Goal: Task Accomplishment & Management: Use online tool/utility

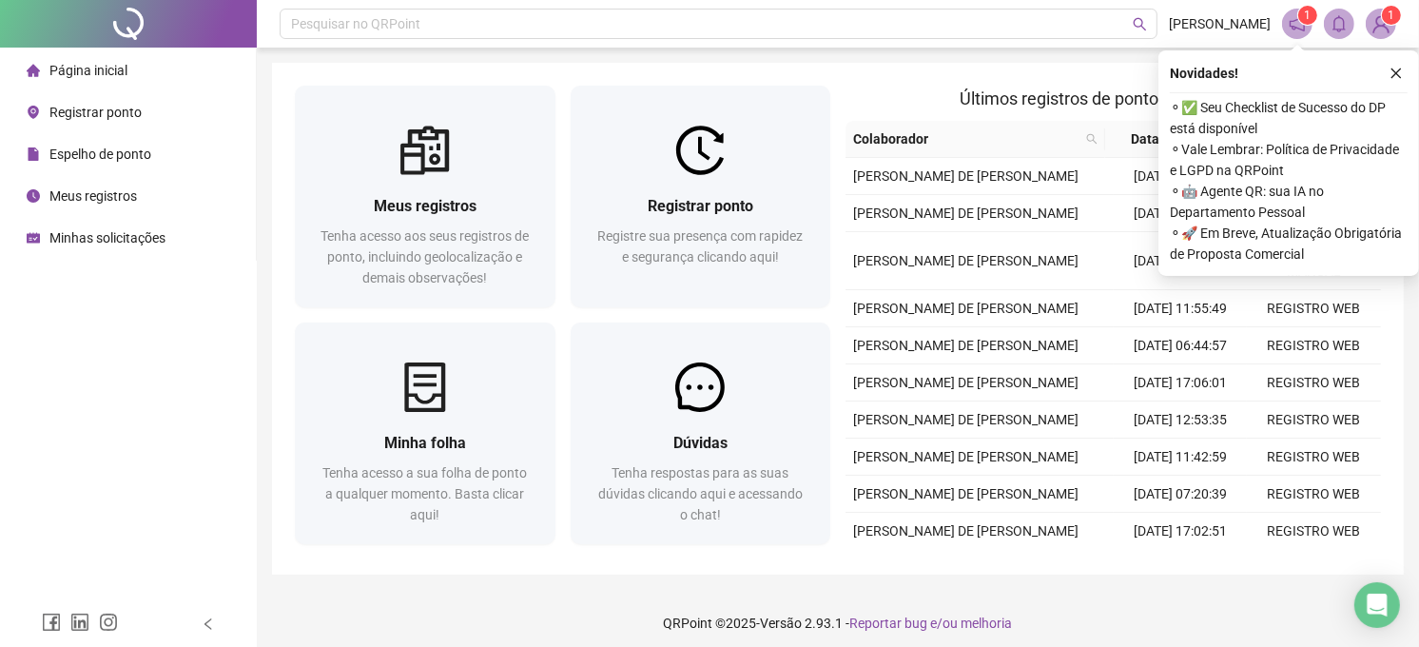
click at [122, 107] on span "Registrar ponto" at bounding box center [95, 112] width 92 height 15
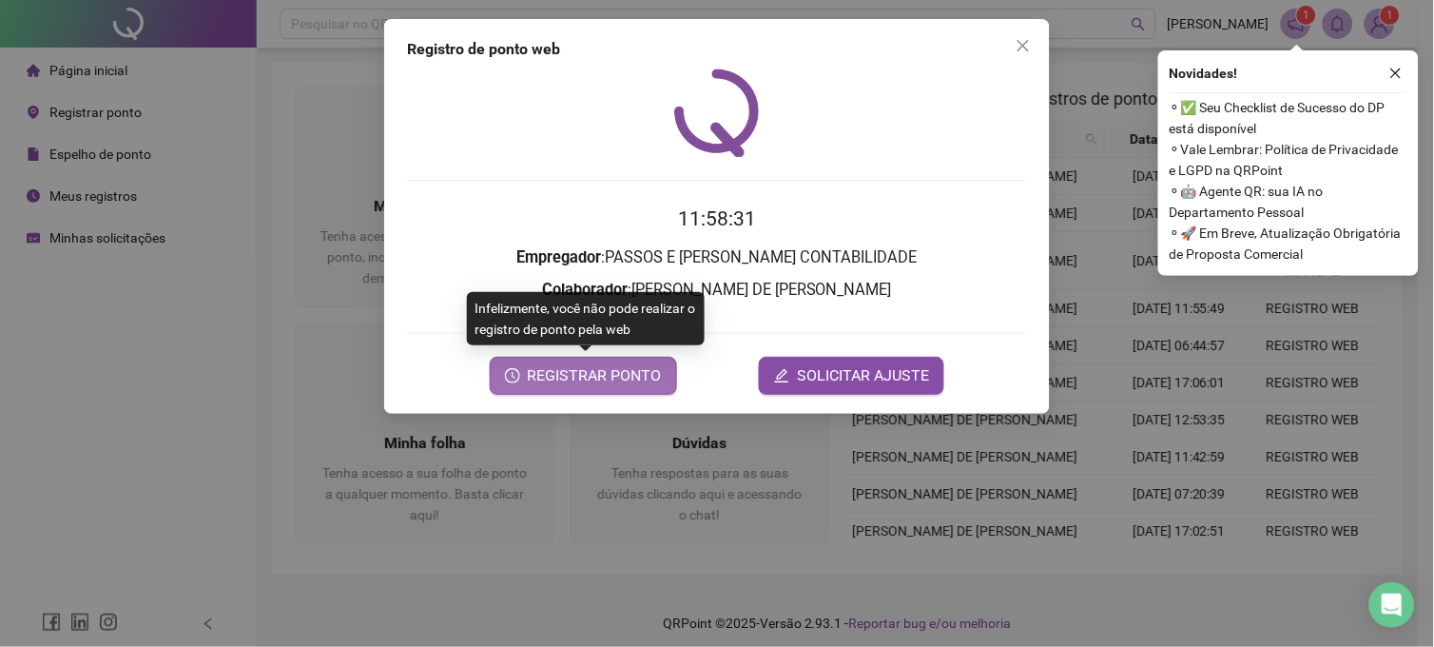
click at [639, 375] on span "REGISTRAR PONTO" at bounding box center [595, 375] width 134 height 23
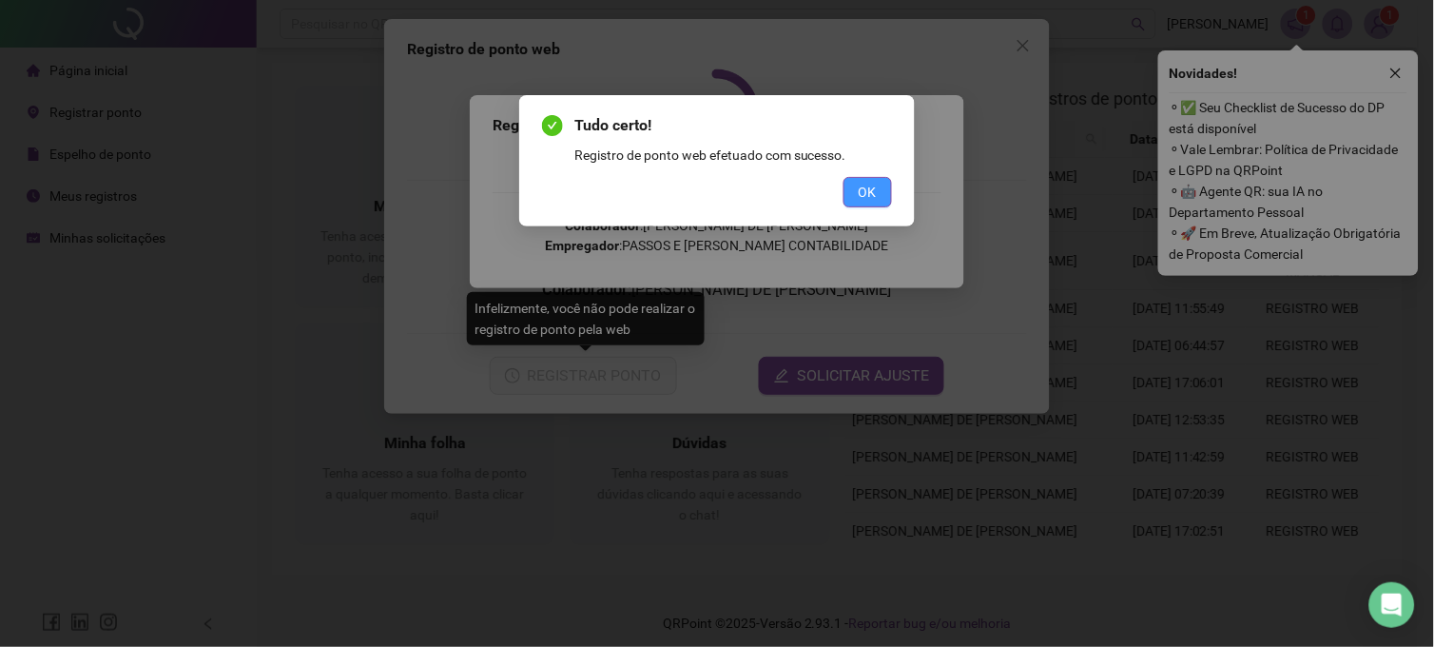
click at [878, 194] on button "OK" at bounding box center [868, 192] width 49 height 30
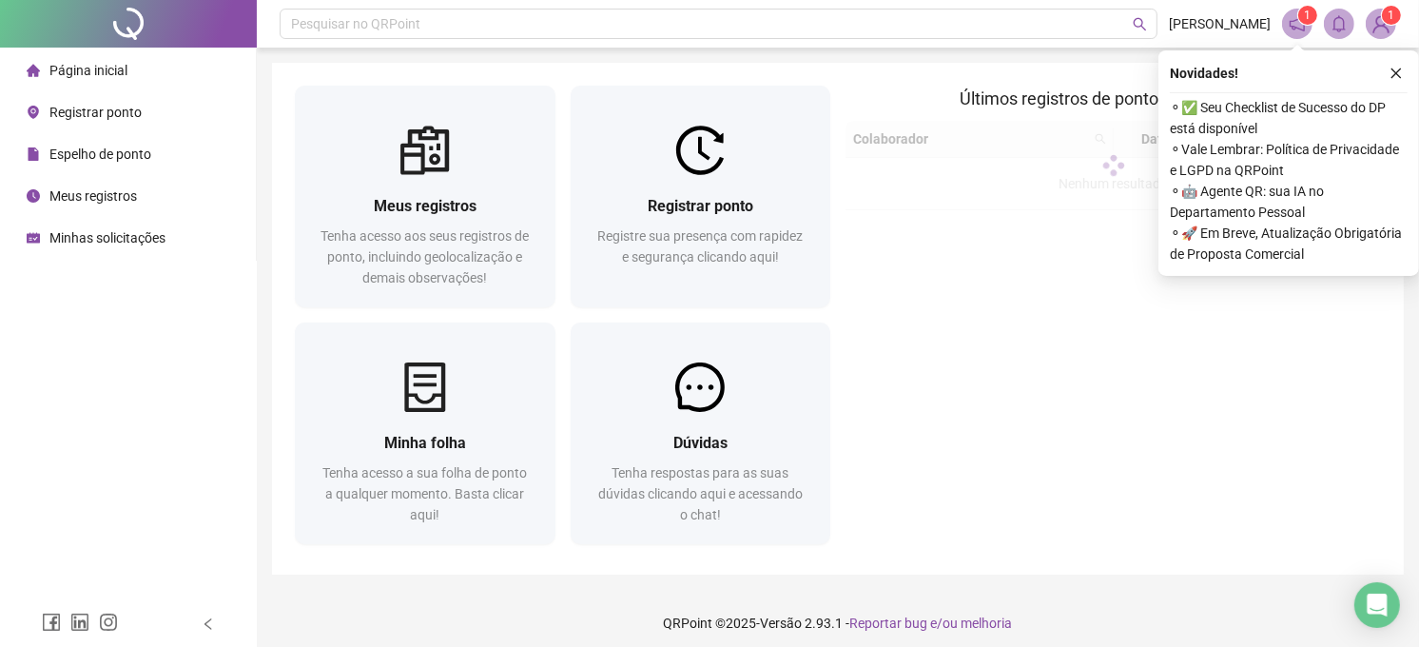
click at [125, 108] on span "Registrar ponto" at bounding box center [95, 112] width 92 height 15
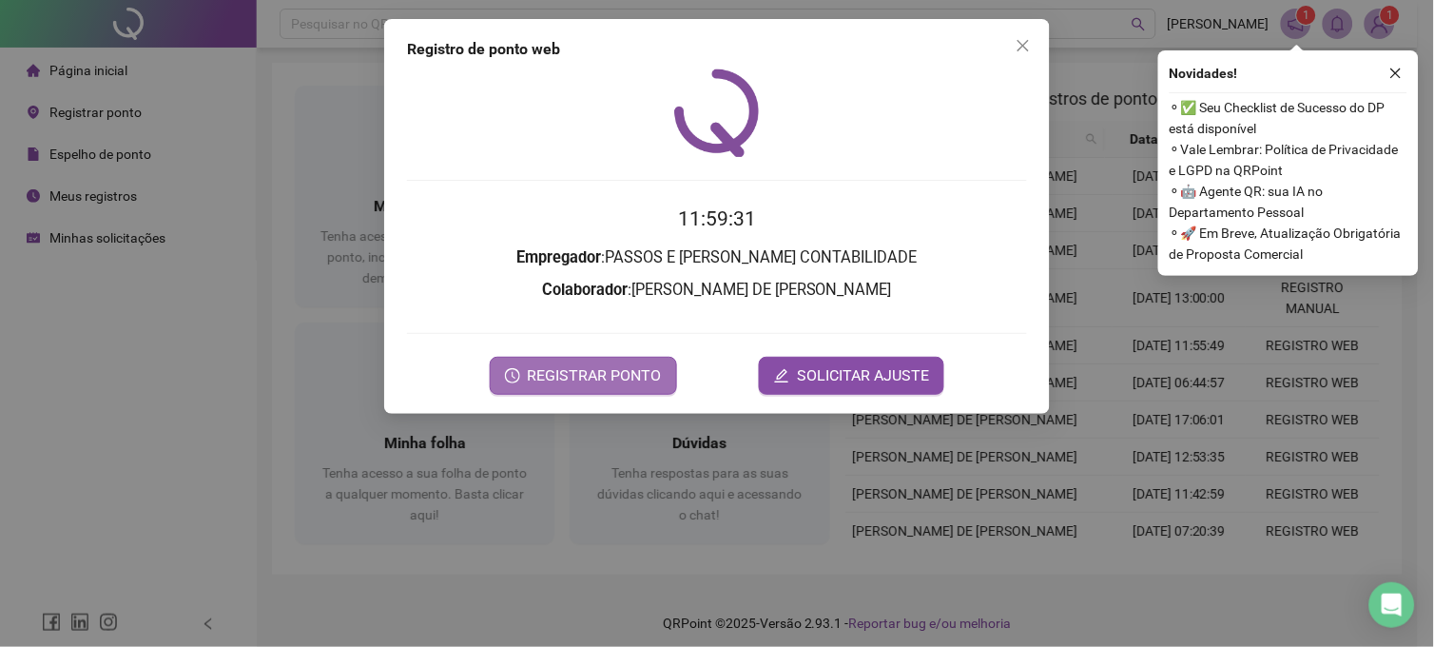
click at [585, 385] on span "REGISTRAR PONTO" at bounding box center [595, 375] width 134 height 23
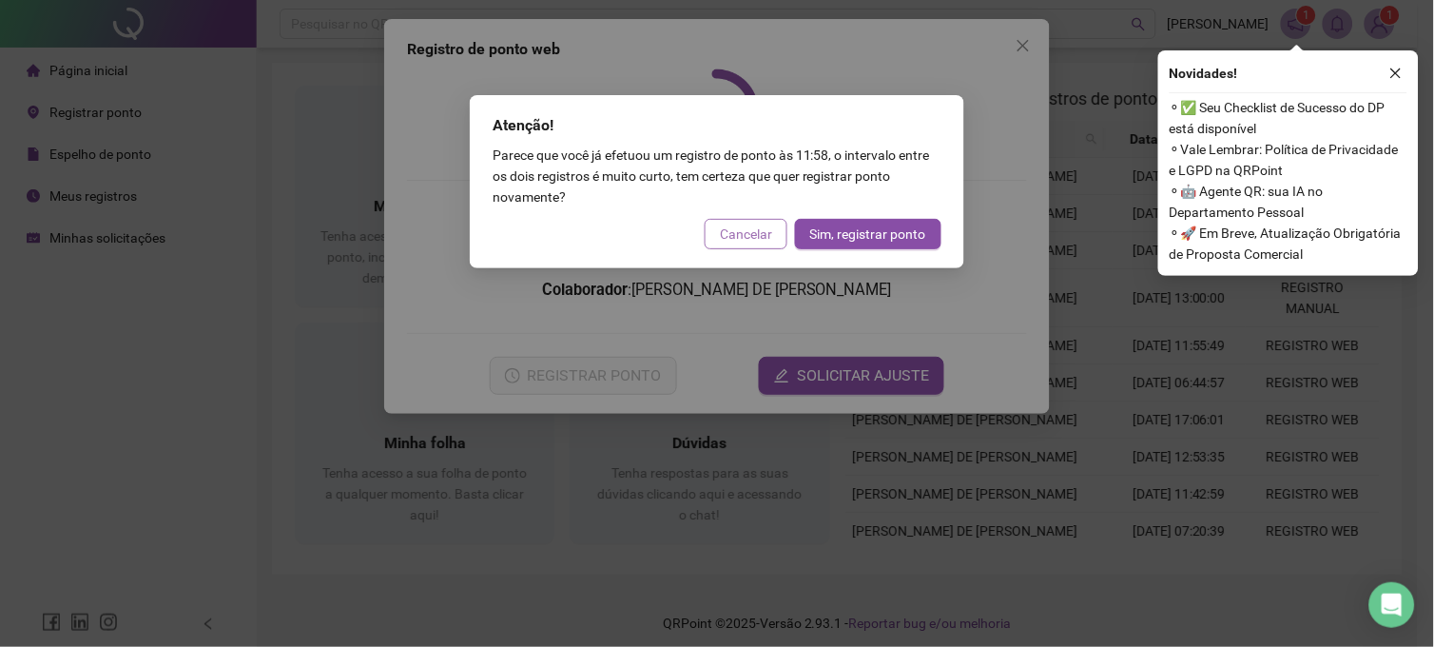
click at [738, 234] on span "Cancelar" at bounding box center [746, 233] width 52 height 21
